Goal: Information Seeking & Learning: Learn about a topic

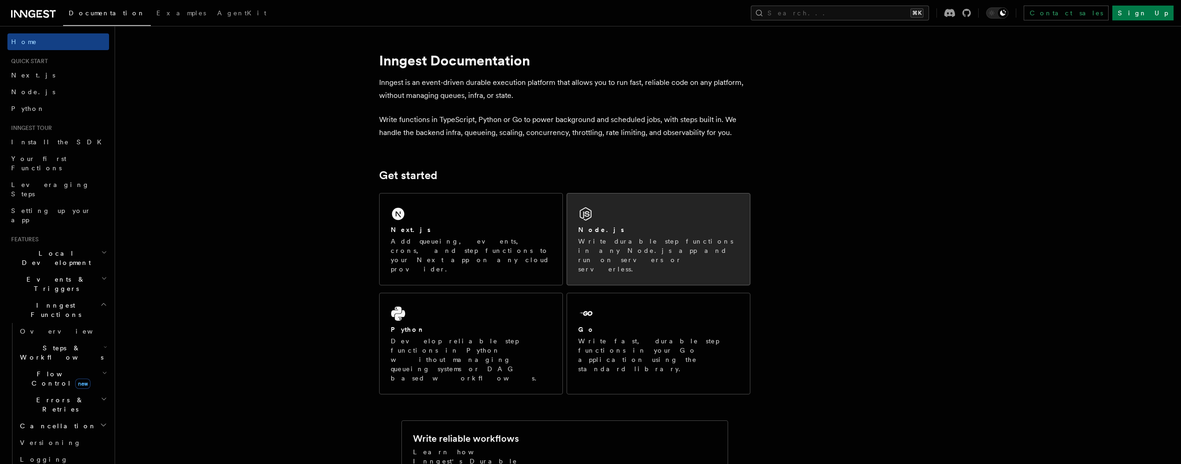
click at [659, 234] on div "Node.js" at bounding box center [658, 230] width 161 height 10
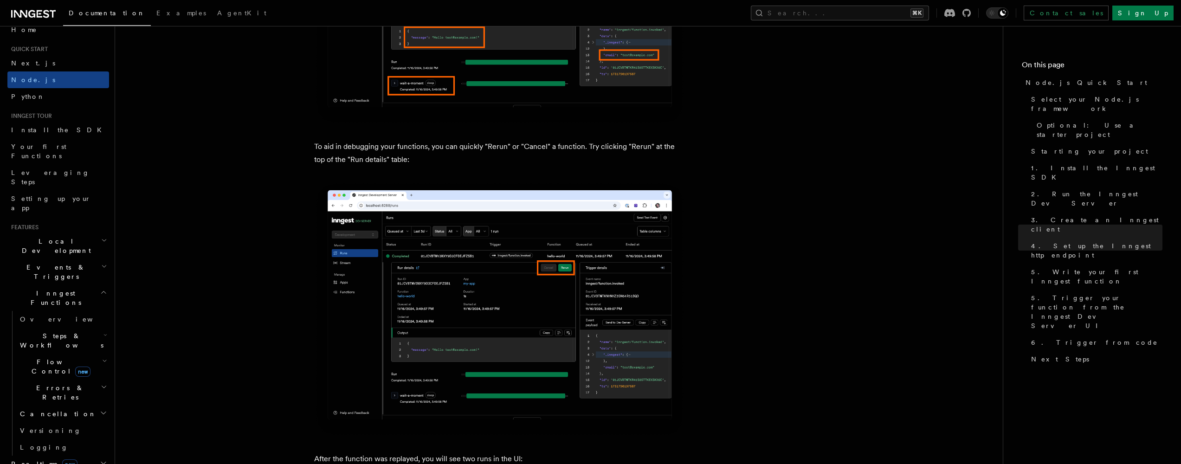
scroll to position [18, 0]
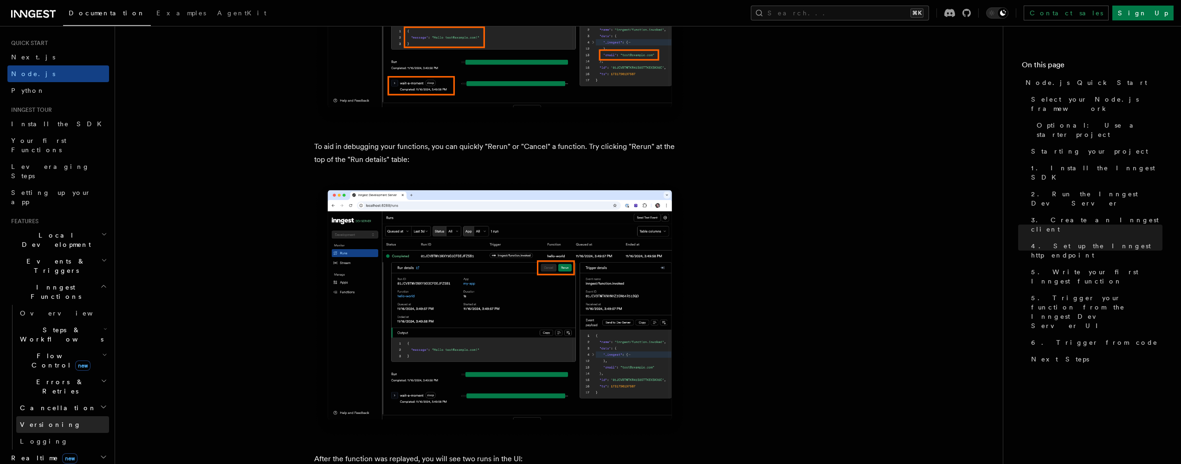
click at [65, 416] on link "Versioning" at bounding box center [62, 424] width 93 height 17
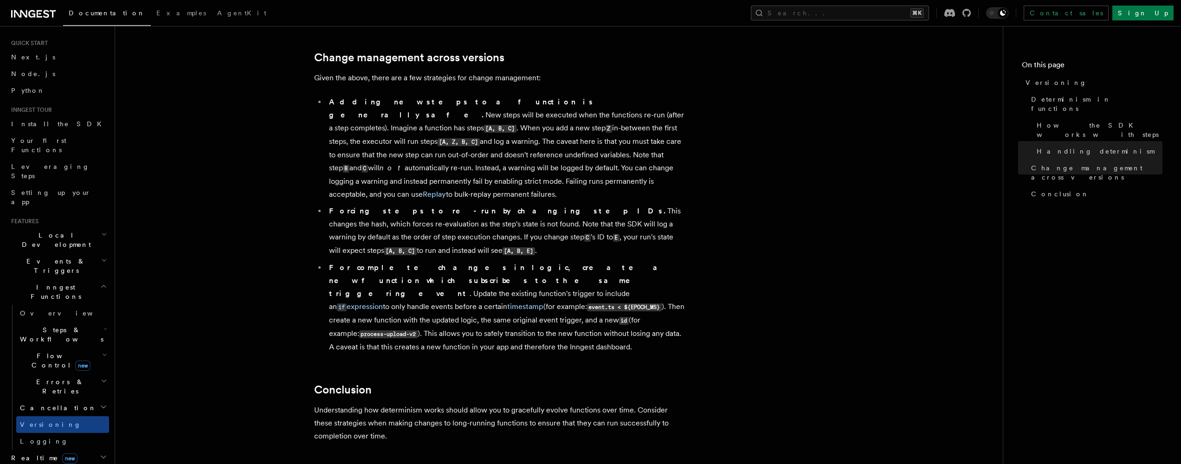
scroll to position [691, 0]
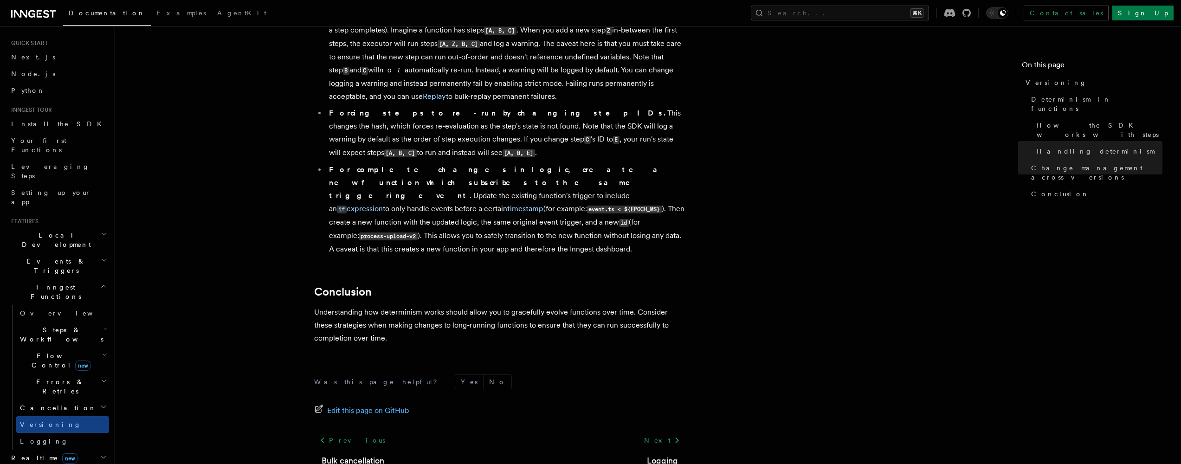
click at [104, 325] on icon "button" at bounding box center [106, 328] width 4 height 7
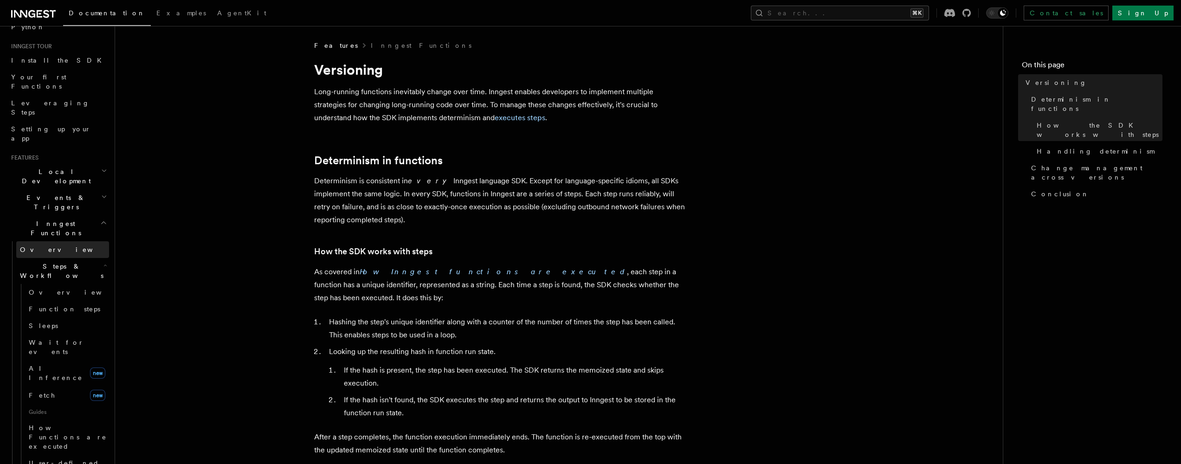
scroll to position [0, 0]
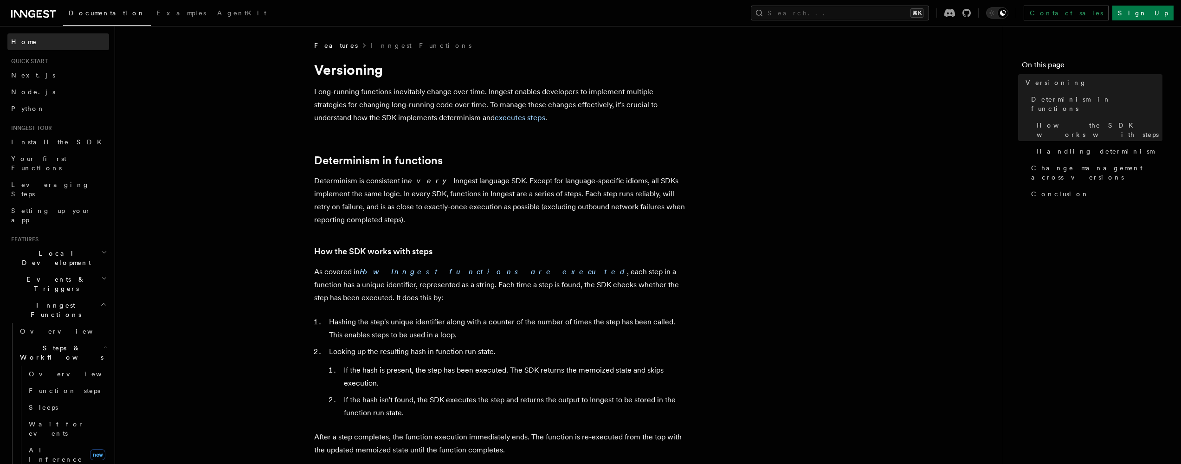
click at [55, 45] on link "Home" at bounding box center [58, 41] width 102 height 17
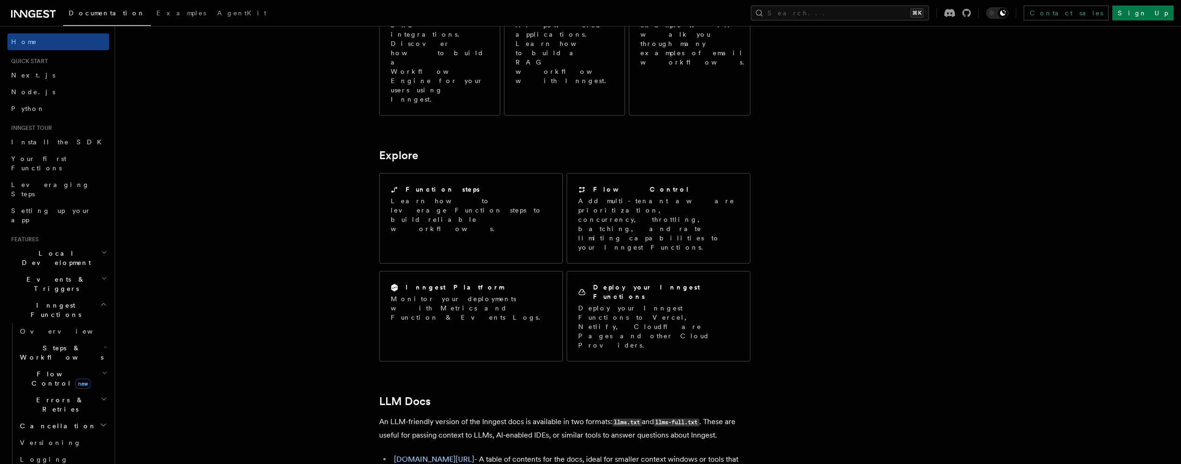
scroll to position [720, 0]
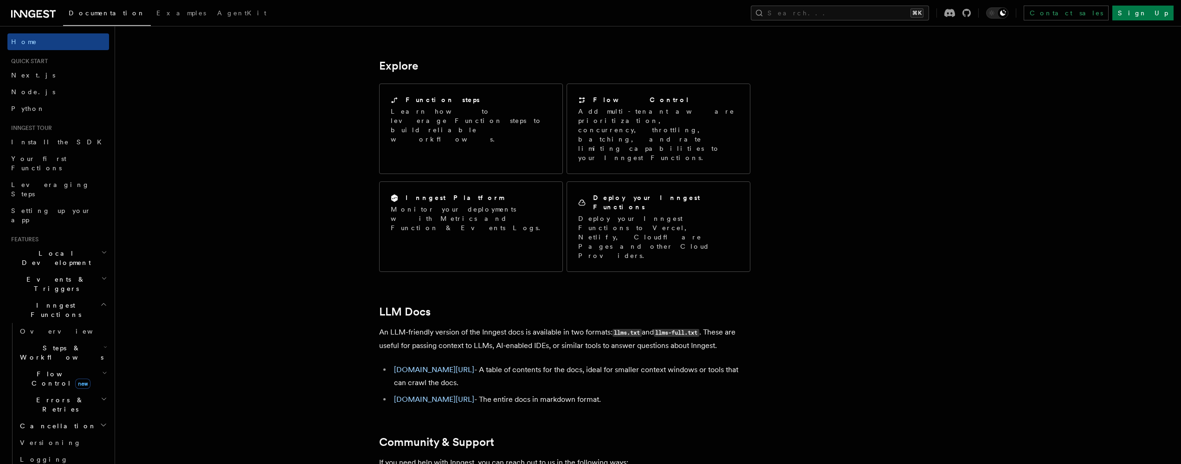
click at [84, 340] on h2 "Steps & Workflows" at bounding box center [62, 353] width 93 height 26
click at [48, 370] on span "Overview" at bounding box center [77, 373] width 96 height 7
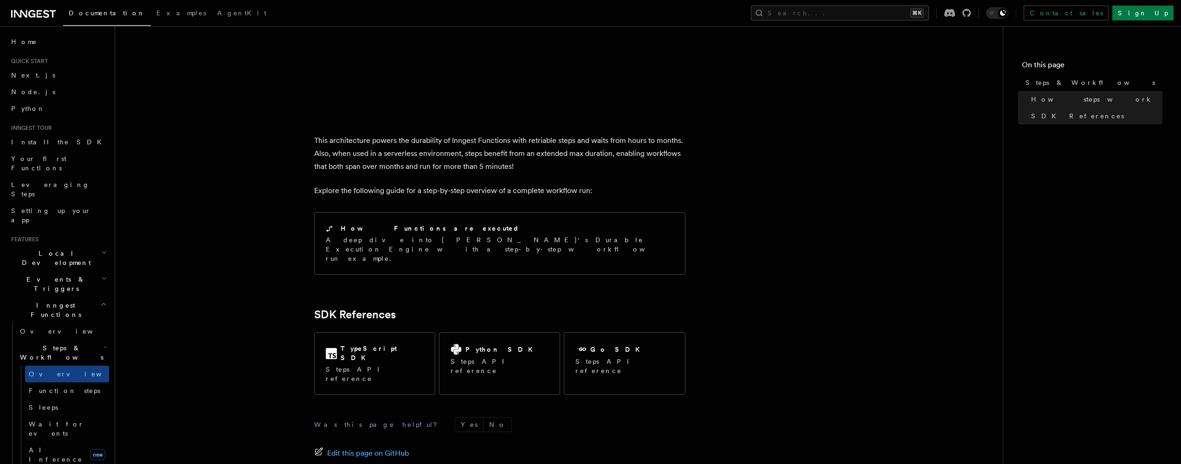
scroll to position [894, 0]
